Goal: Transaction & Acquisition: Book appointment/travel/reservation

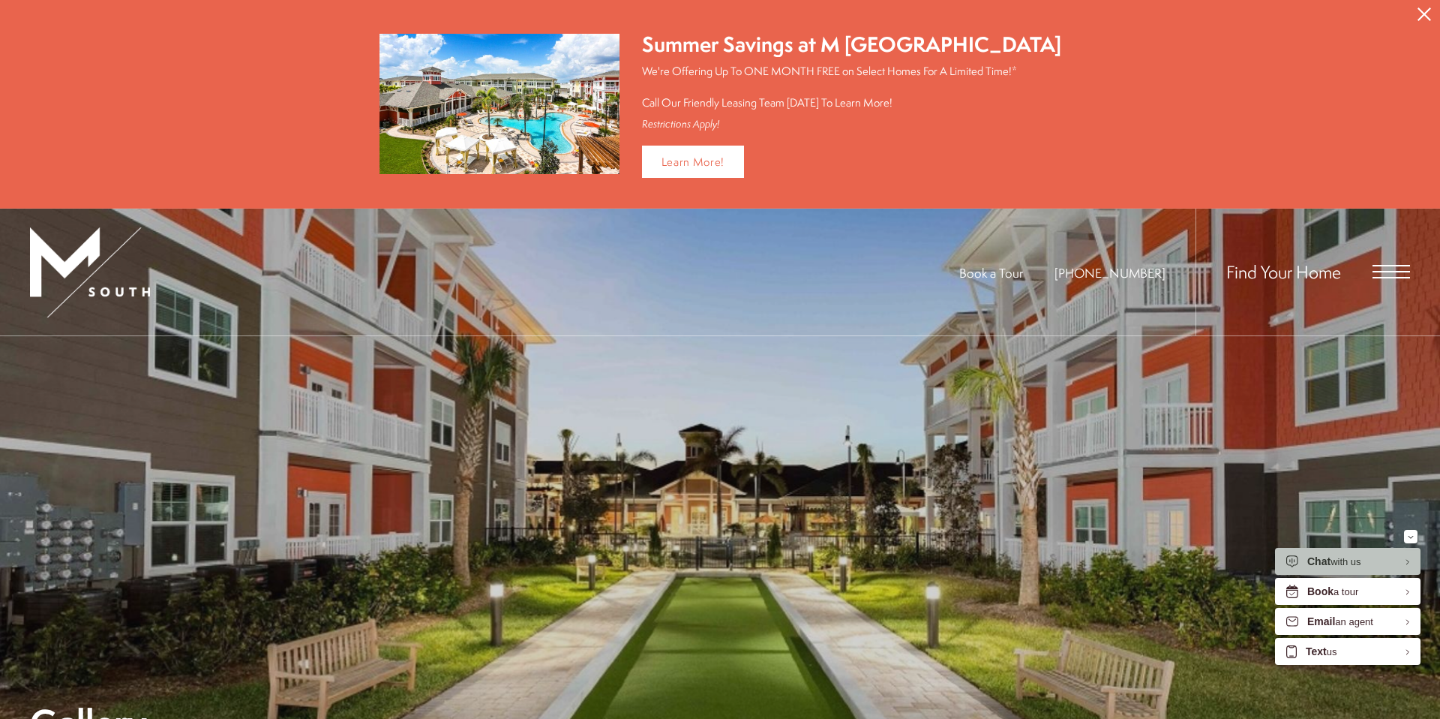
click at [1421, 19] on icon "Close Alert" at bounding box center [1425, 15] width 14 height 14
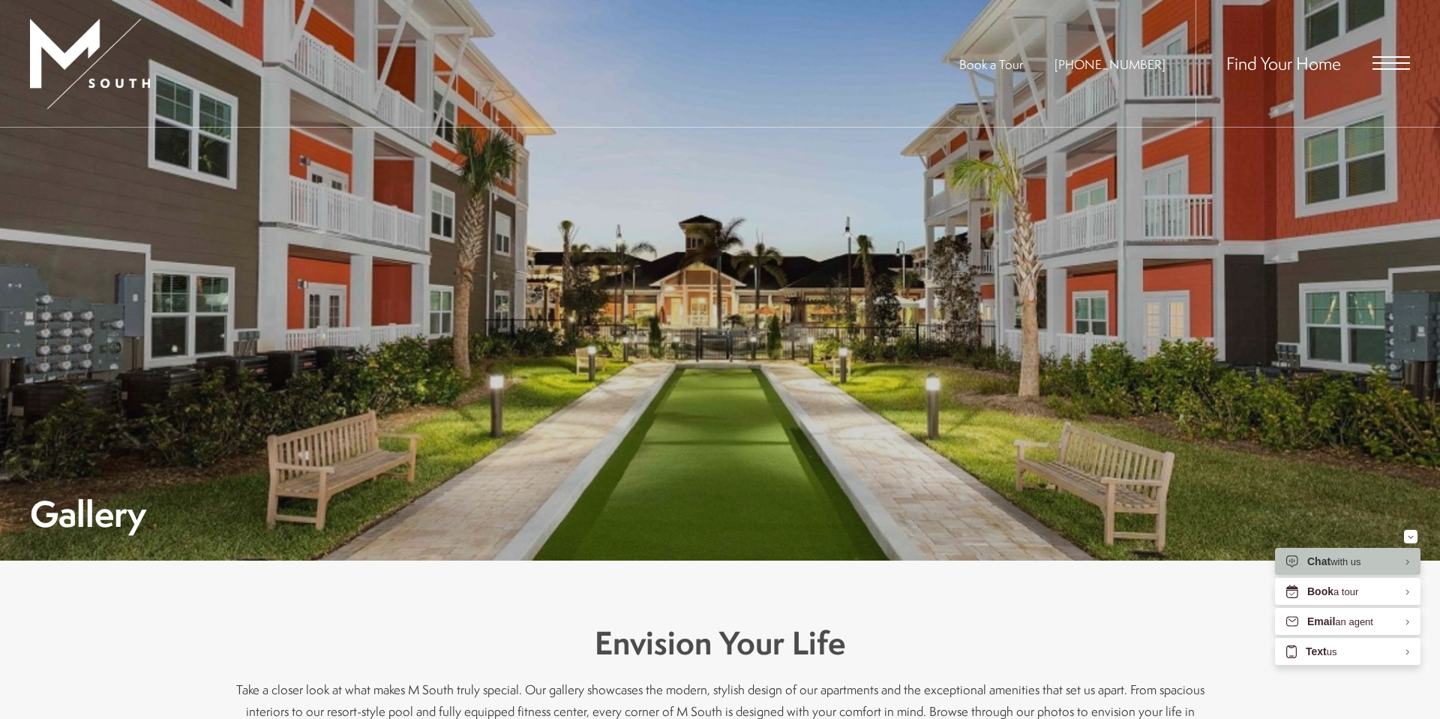
click at [1395, 60] on span "Open Menu" at bounding box center [1392, 63] width 38 height 14
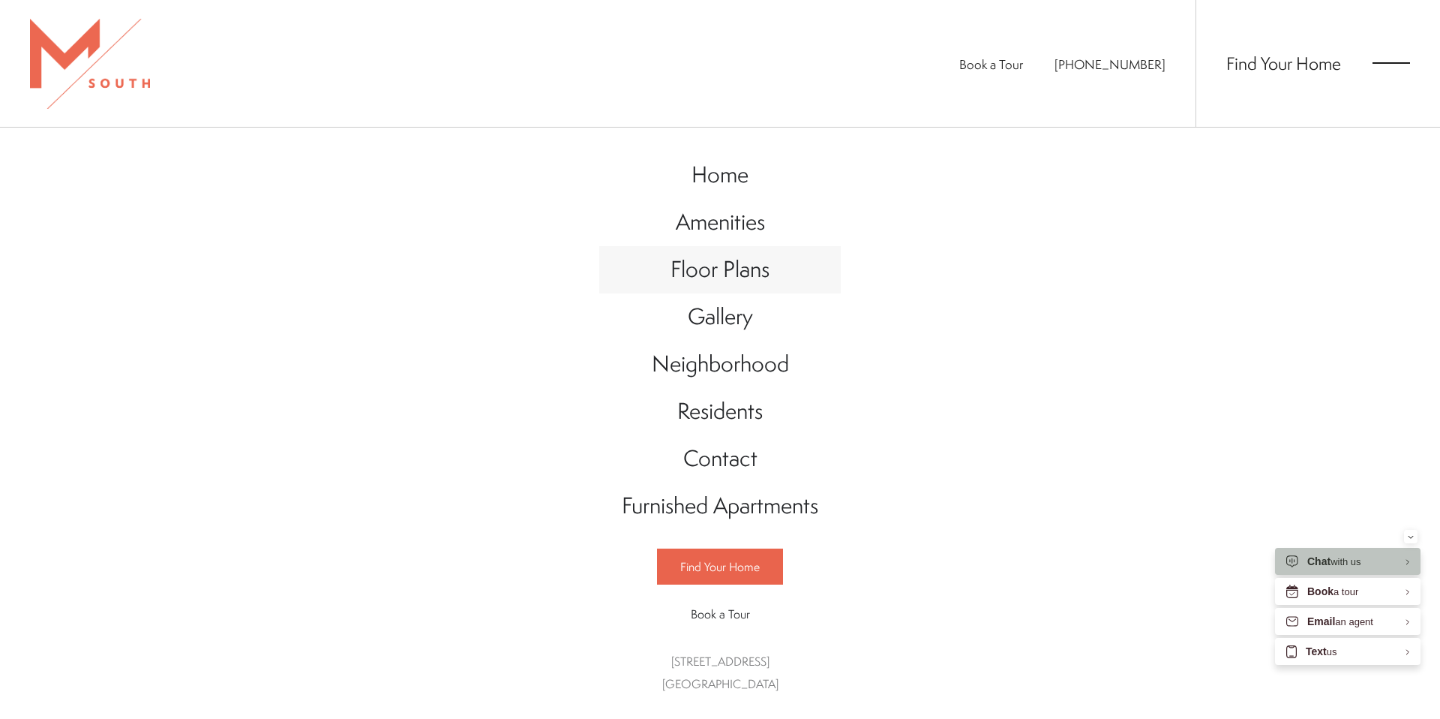
click at [747, 264] on span "Floor Plans" at bounding box center [720, 269] width 99 height 31
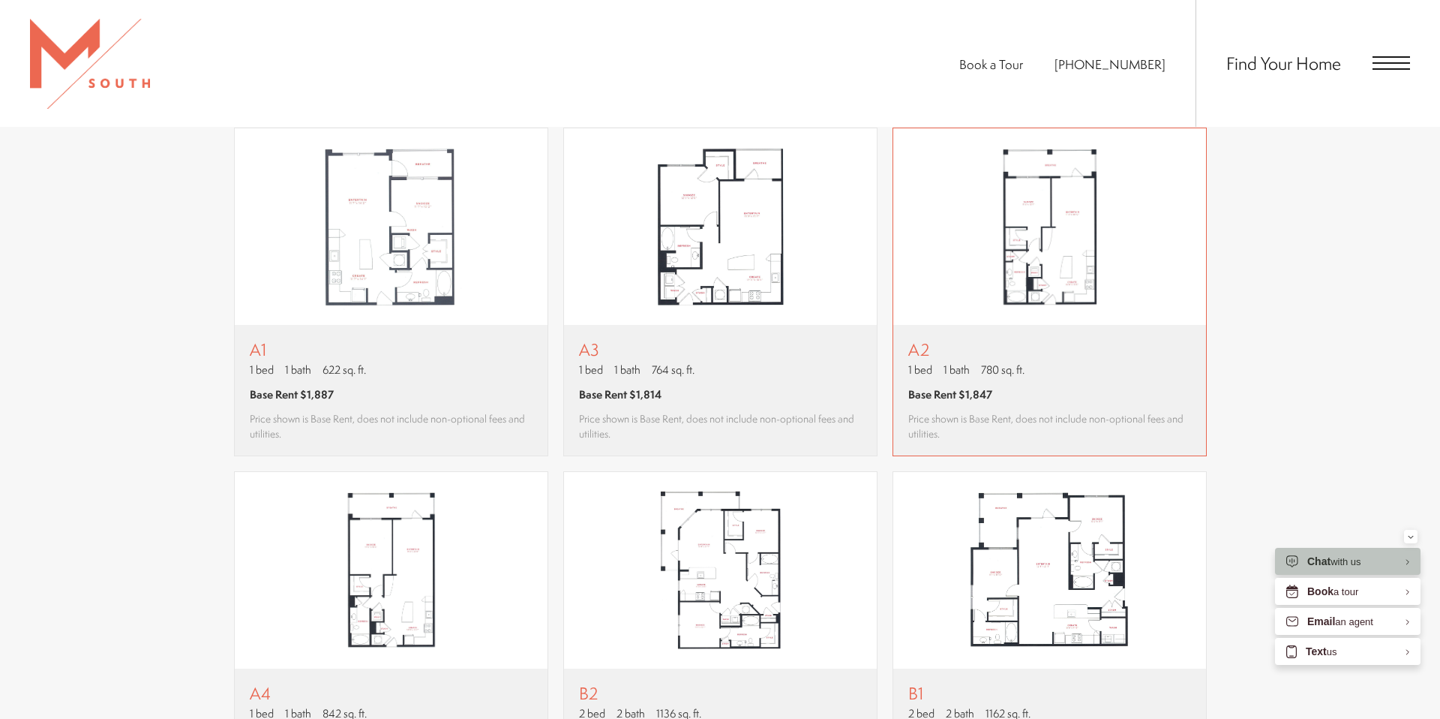
scroll to position [1123, 0]
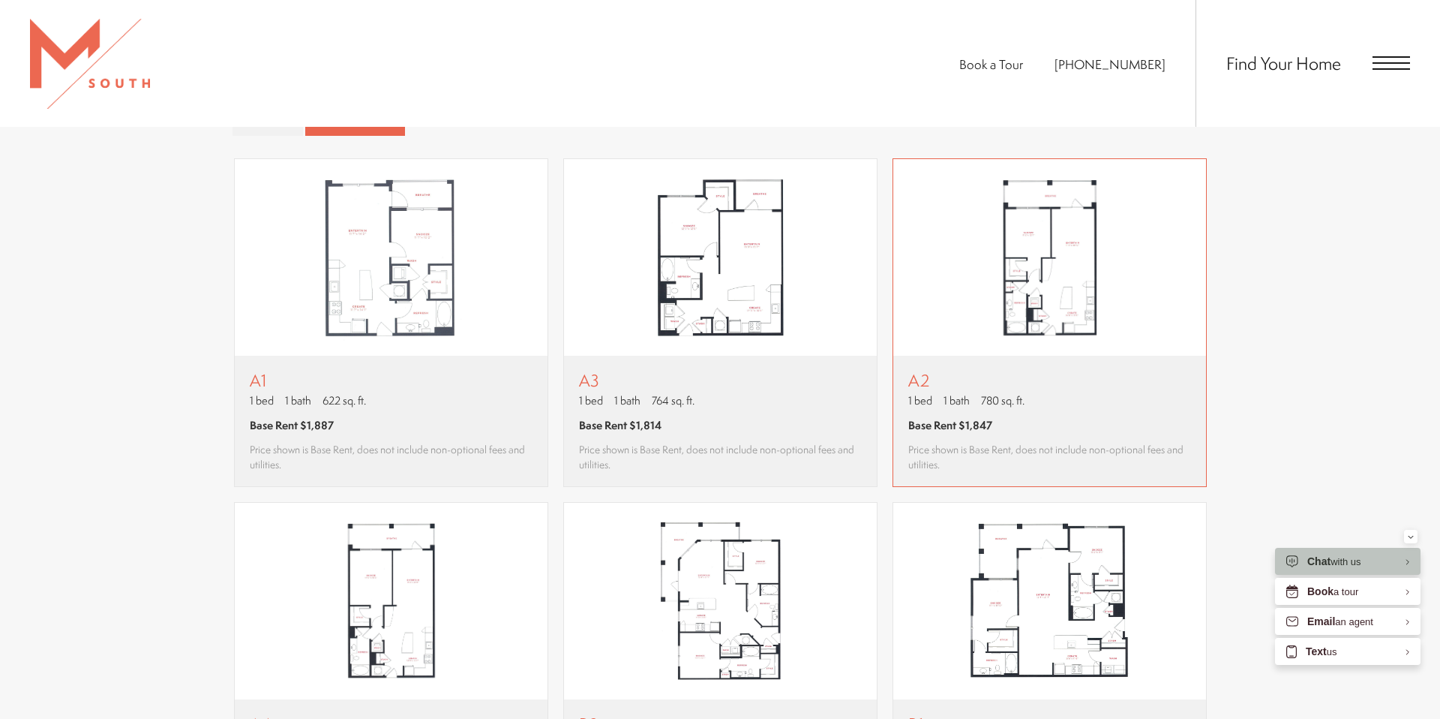
click at [1082, 252] on img "View floor plan A2" at bounding box center [1049, 257] width 313 height 197
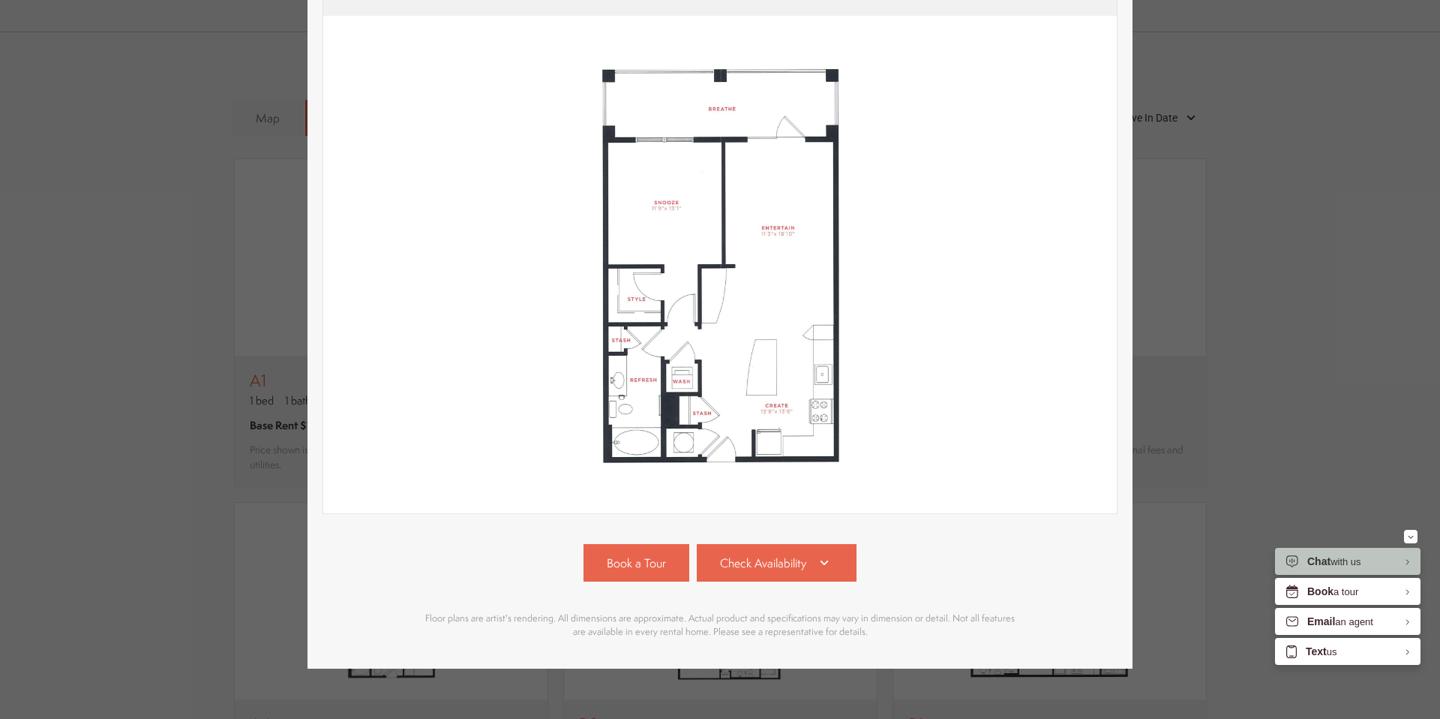
scroll to position [152, 0]
click at [776, 561] on span "Check Availability" at bounding box center [763, 563] width 86 height 17
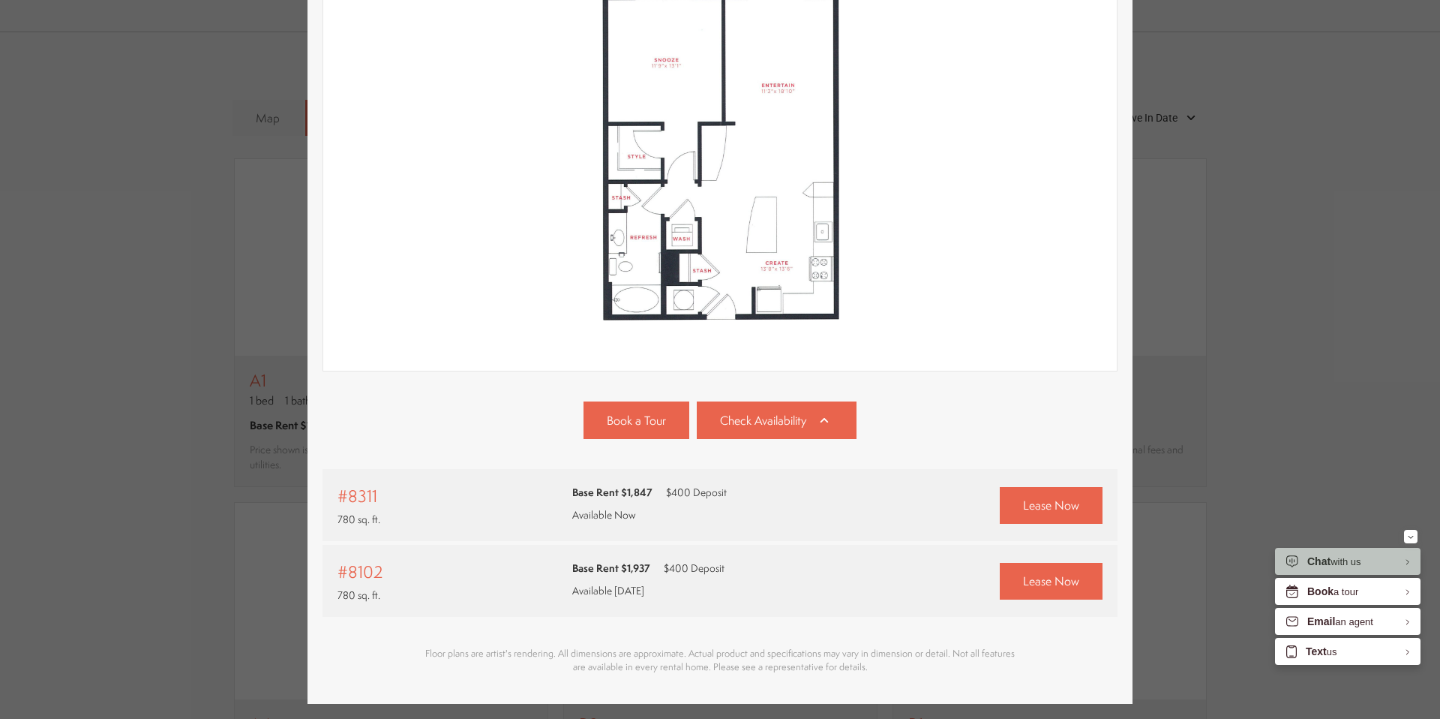
scroll to position [297, 0]
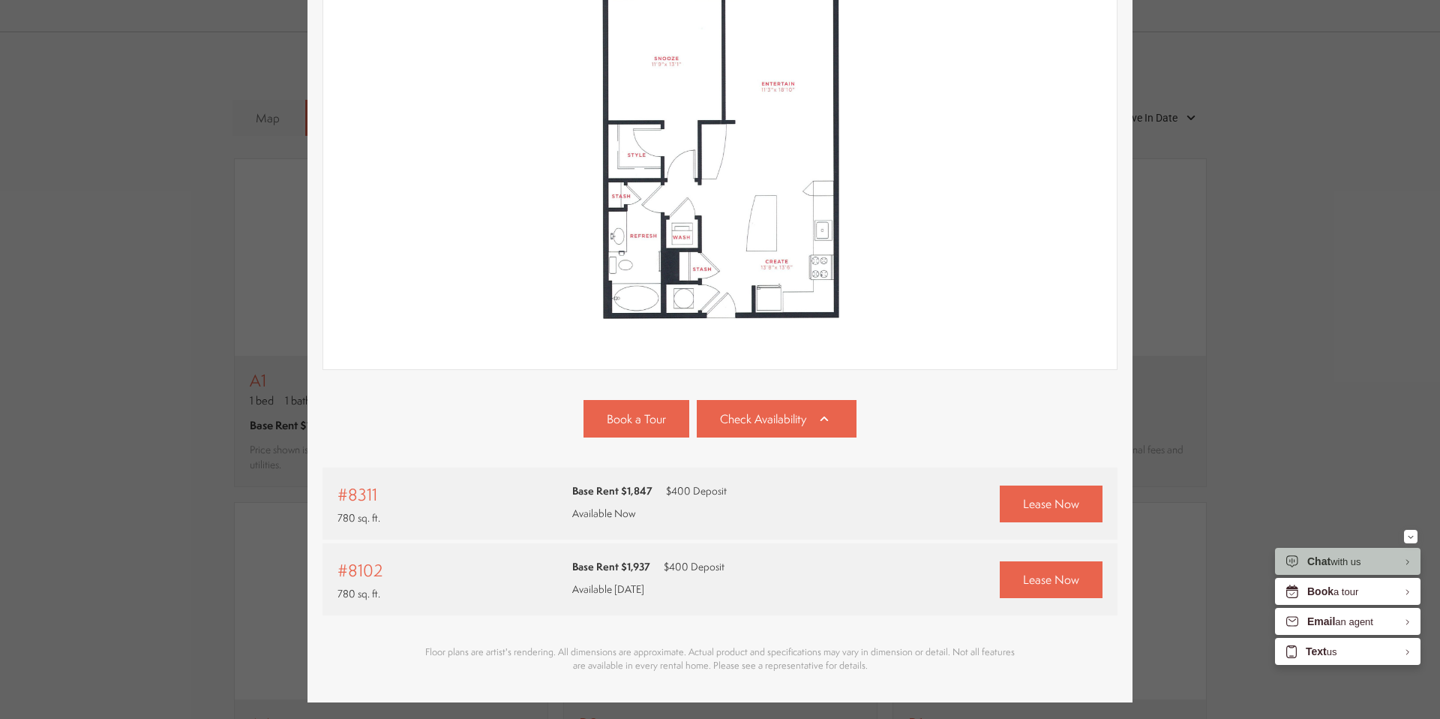
click at [1172, 177] on div "A2 1 bed 1 bath 780 sq. ft. Base Rent $1,847 2D 3D" at bounding box center [720, 359] width 1440 height 719
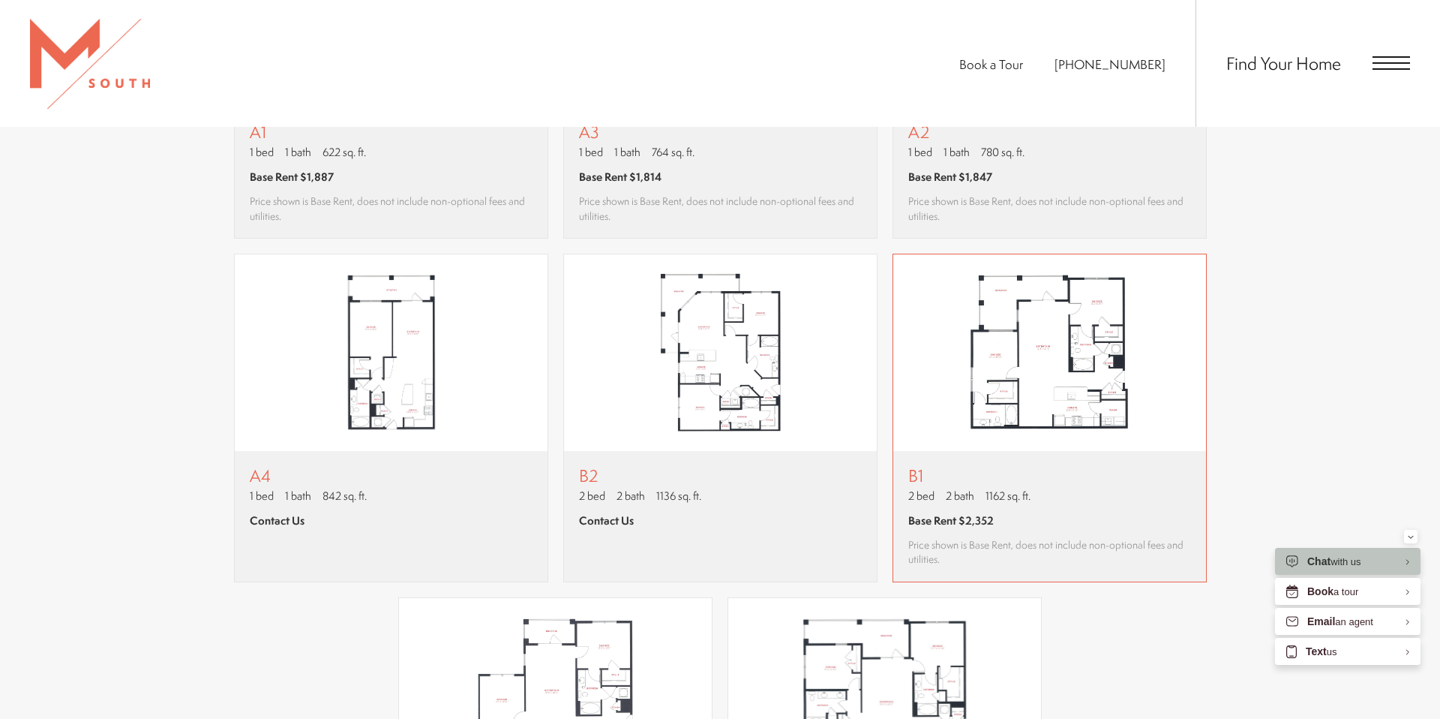
scroll to position [1368, 0]
click at [1061, 374] on img "View floor plan B1" at bounding box center [1049, 355] width 313 height 197
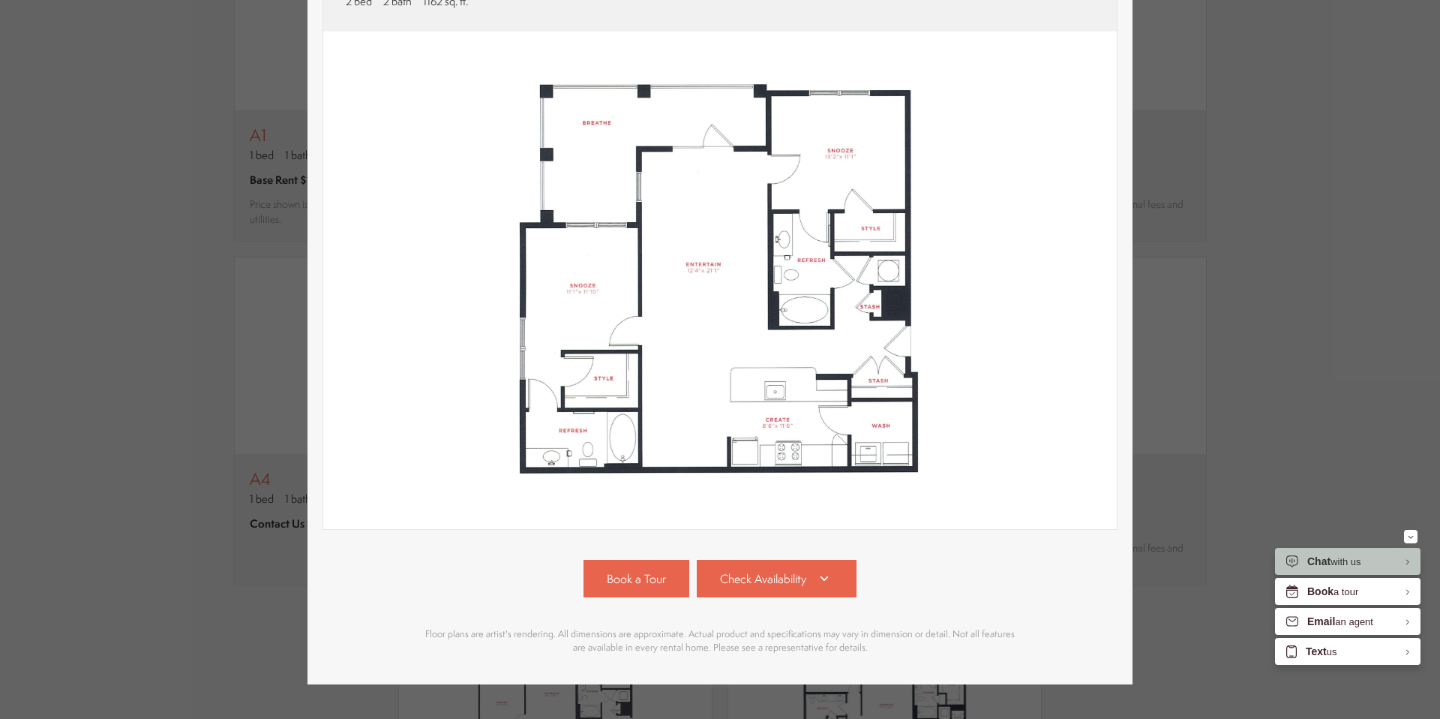
scroll to position [163, 0]
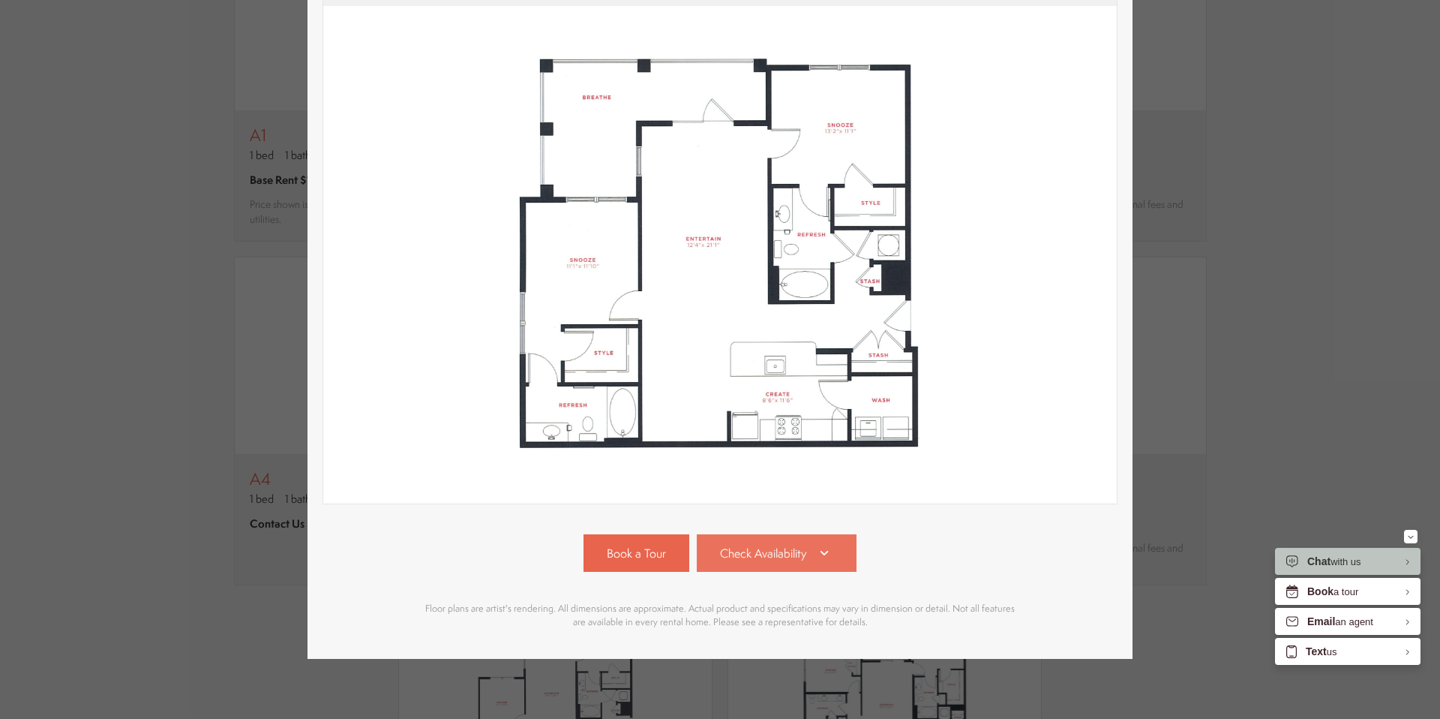
click at [833, 550] on link "Check Availability" at bounding box center [777, 553] width 161 height 38
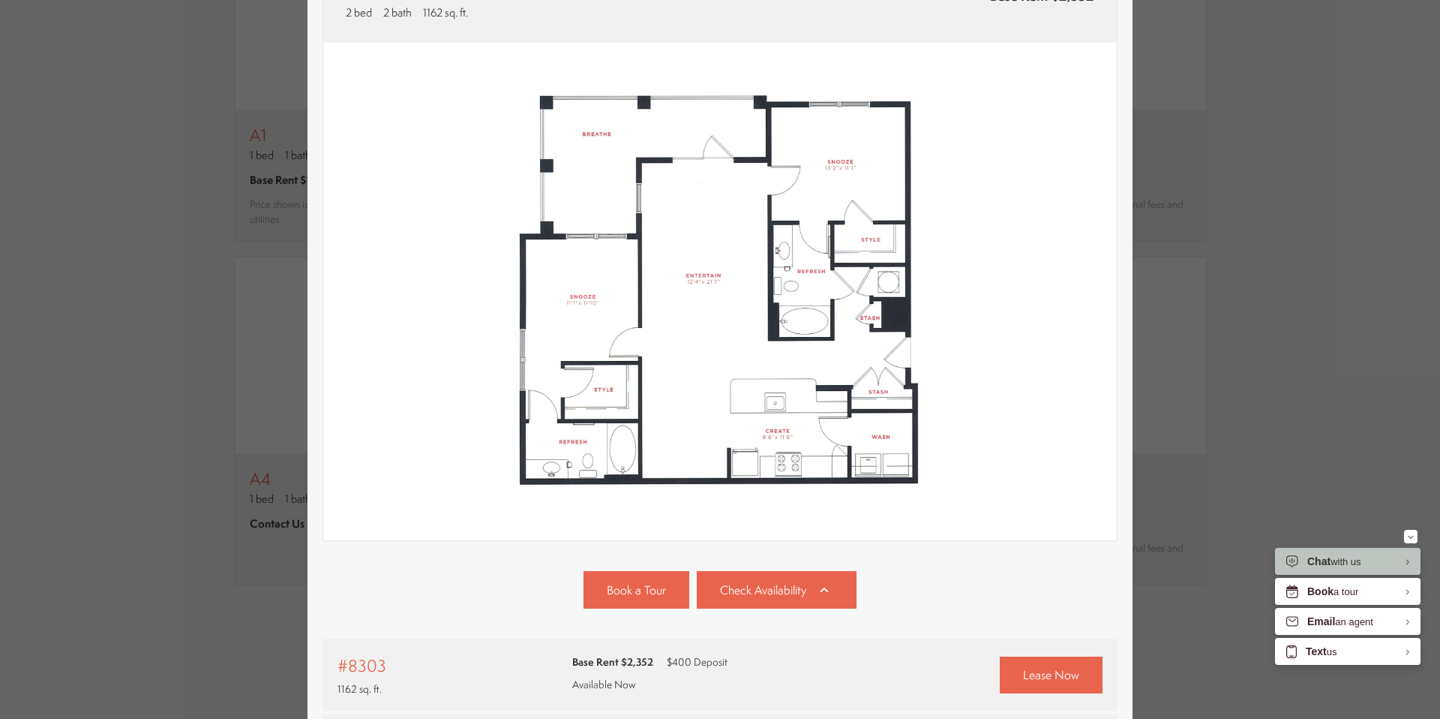
scroll to position [127, 0]
